Goal: Check status: Check status

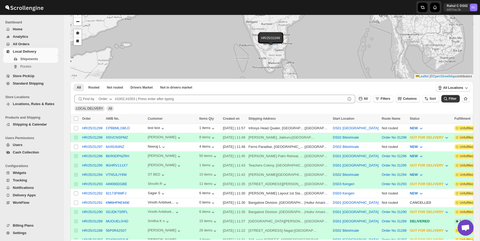
scroll to position [34, 0]
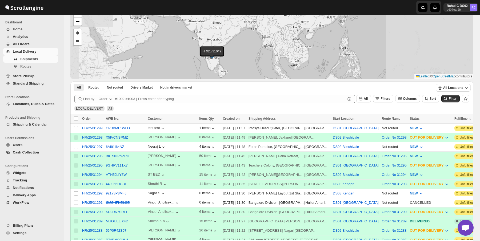
click at [104, 184] on td "HR/25/31293" at bounding box center [92, 184] width 24 height 9
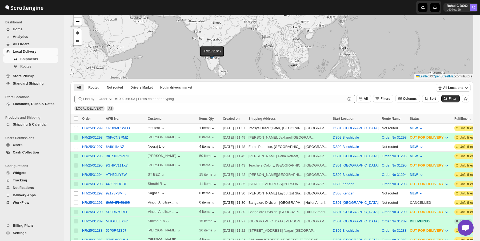
click at [37, 44] on span "All Orders" at bounding box center [35, 44] width 44 height 5
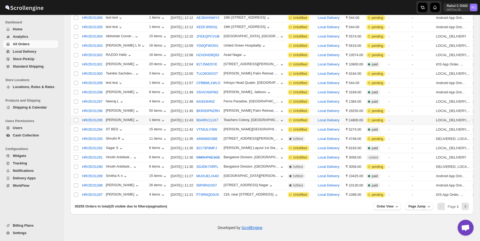
scroll to position [117, 0]
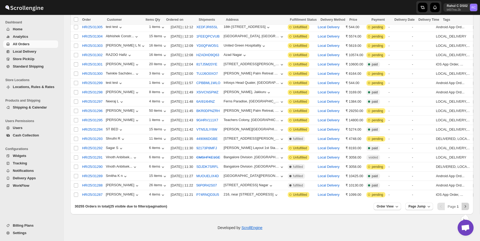
click at [466, 206] on icon "Next" at bounding box center [464, 206] width 5 height 5
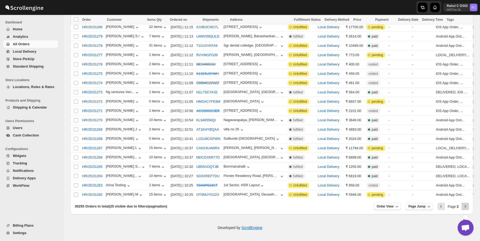
click at [463, 203] on button "Next" at bounding box center [464, 206] width 7 height 7
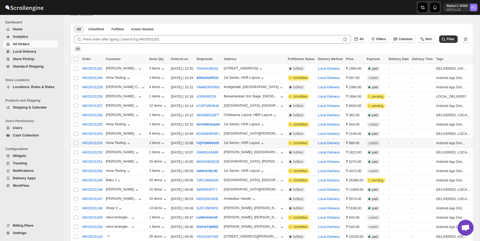
scroll to position [118, 0]
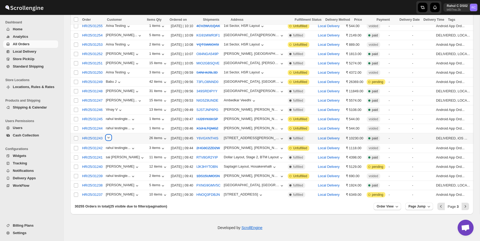
click at [109, 135] on icon "button" at bounding box center [108, 137] width 5 height 5
click at [109, 137] on icon "button" at bounding box center [108, 137] width 5 height 5
click at [465, 204] on button "Next" at bounding box center [464, 206] width 7 height 7
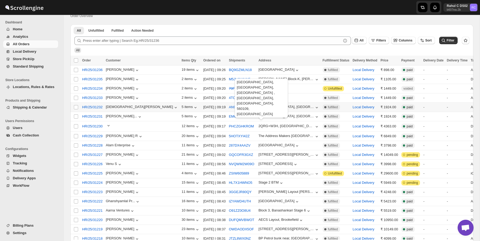
scroll to position [10, 0]
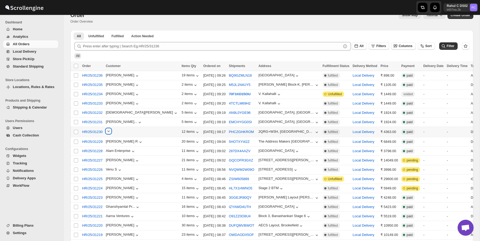
click at [111, 131] on icon "button" at bounding box center [108, 131] width 5 height 5
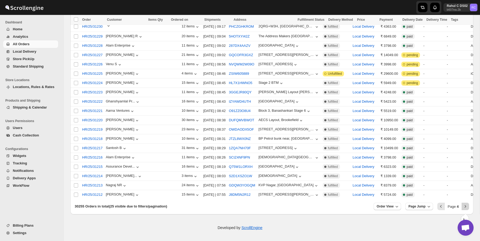
click at [468, 208] on button "Next" at bounding box center [464, 206] width 7 height 7
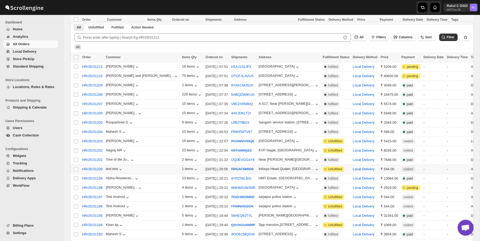
scroll to position [0, 0]
